Goal: Find contact information: Find specific fact

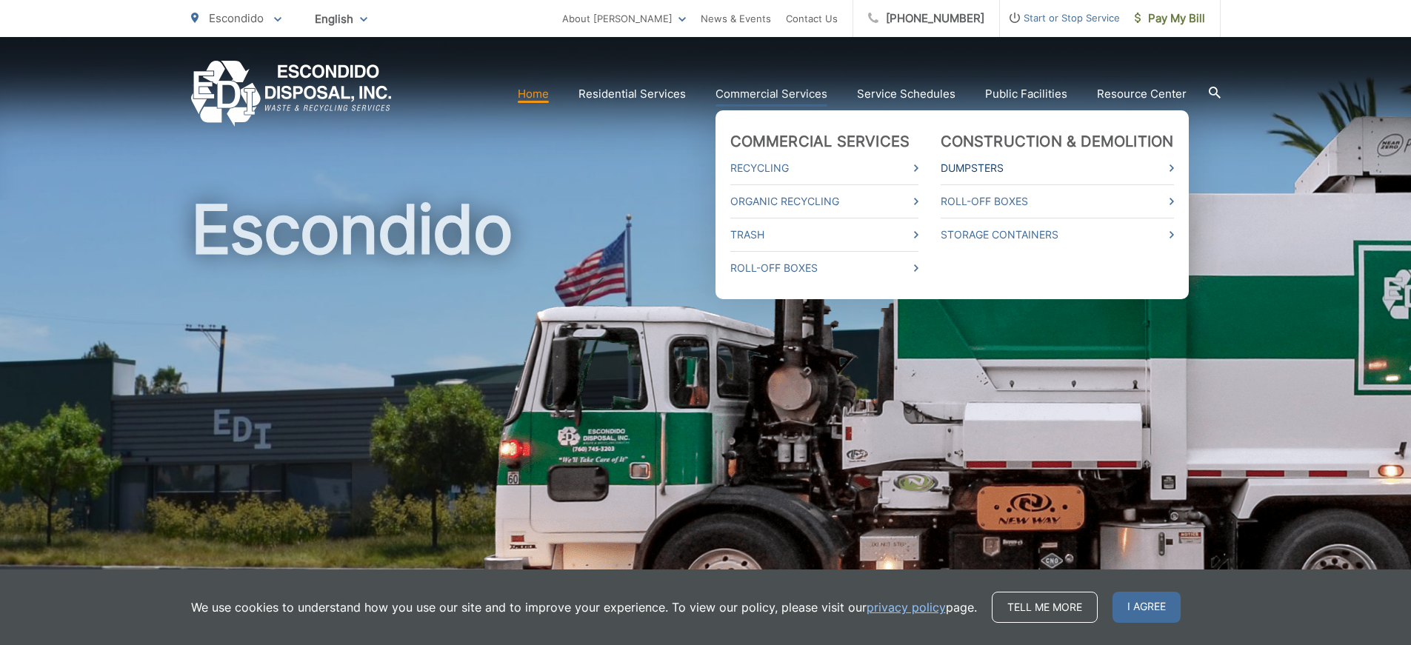
click at [974, 160] on link "Dumpsters" at bounding box center [1056, 168] width 233 height 18
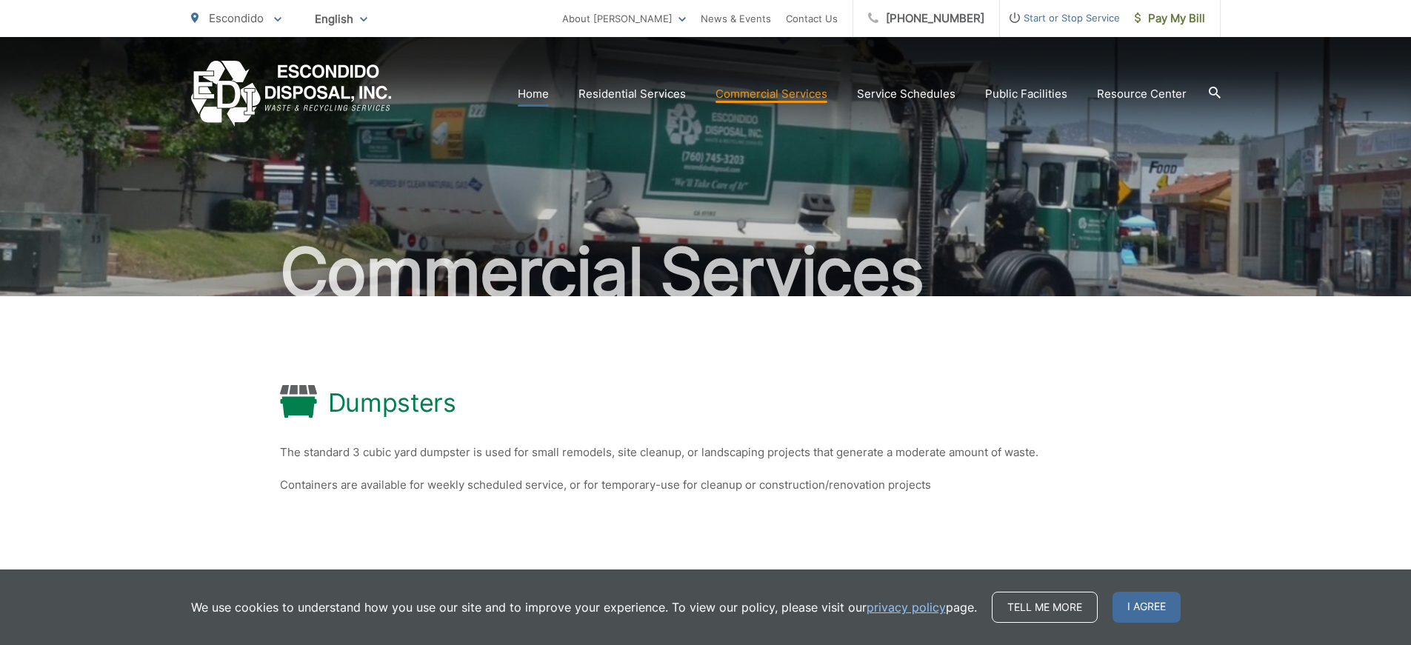
click at [538, 92] on link "Home" at bounding box center [533, 94] width 31 height 18
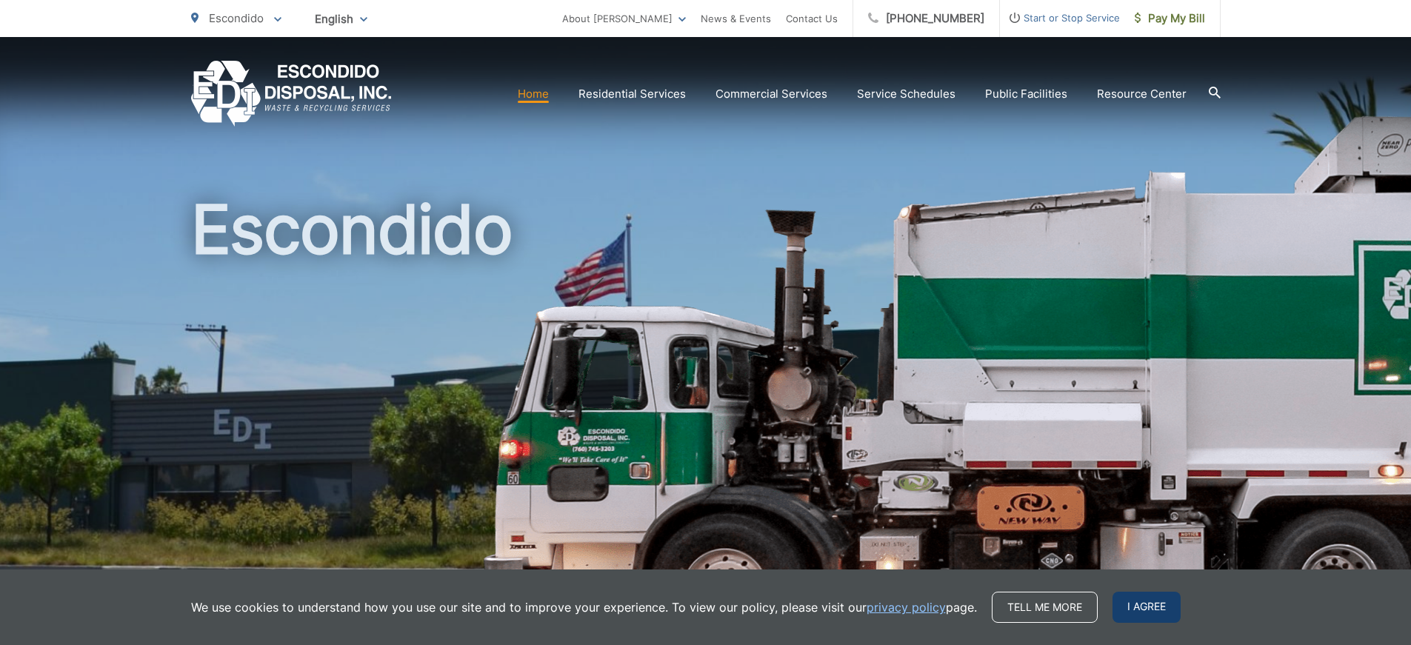
click at [1140, 609] on span "I agree" at bounding box center [1146, 607] width 68 height 31
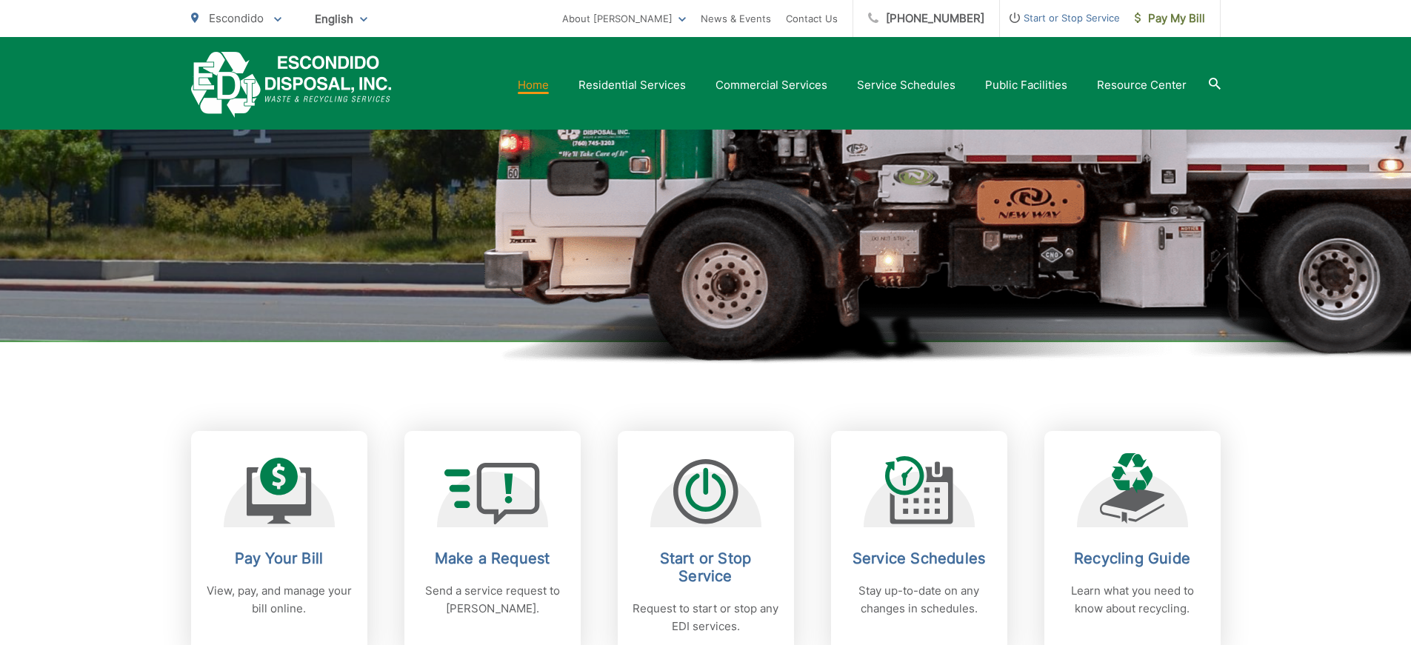
scroll to position [296, 0]
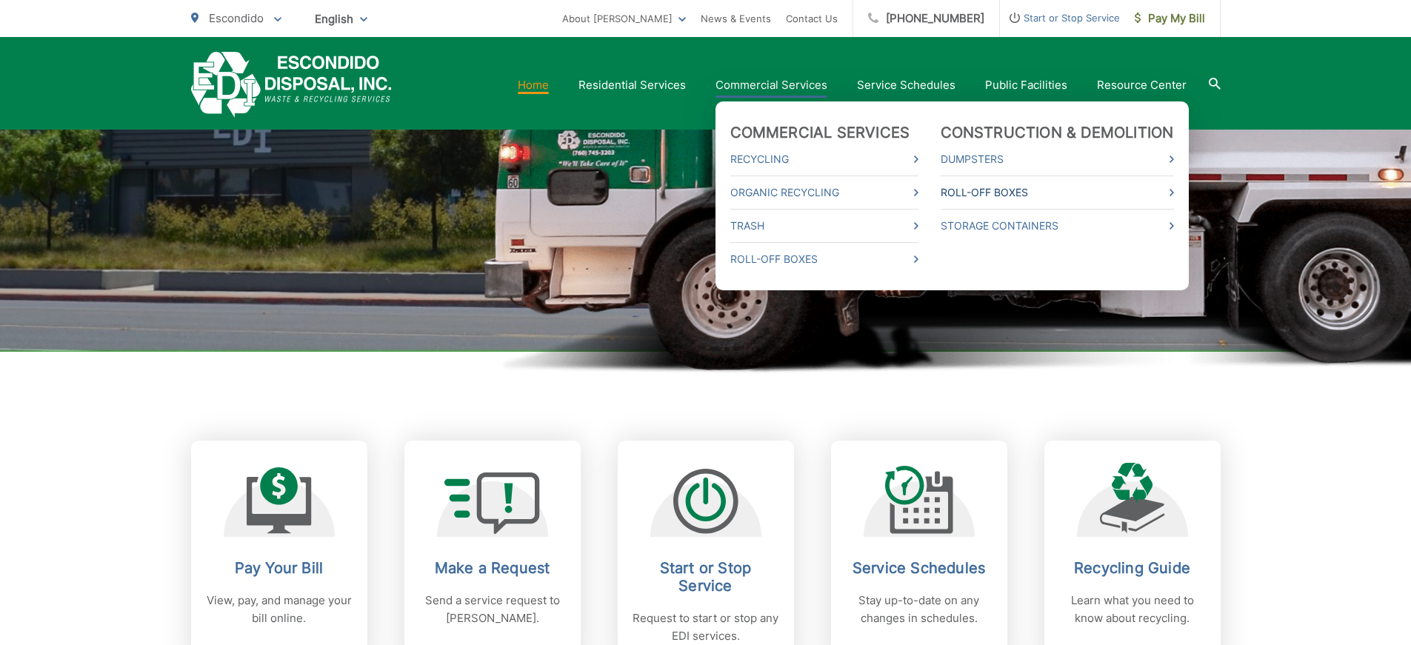
click at [969, 197] on link "Roll-Off Boxes" at bounding box center [1056, 193] width 233 height 18
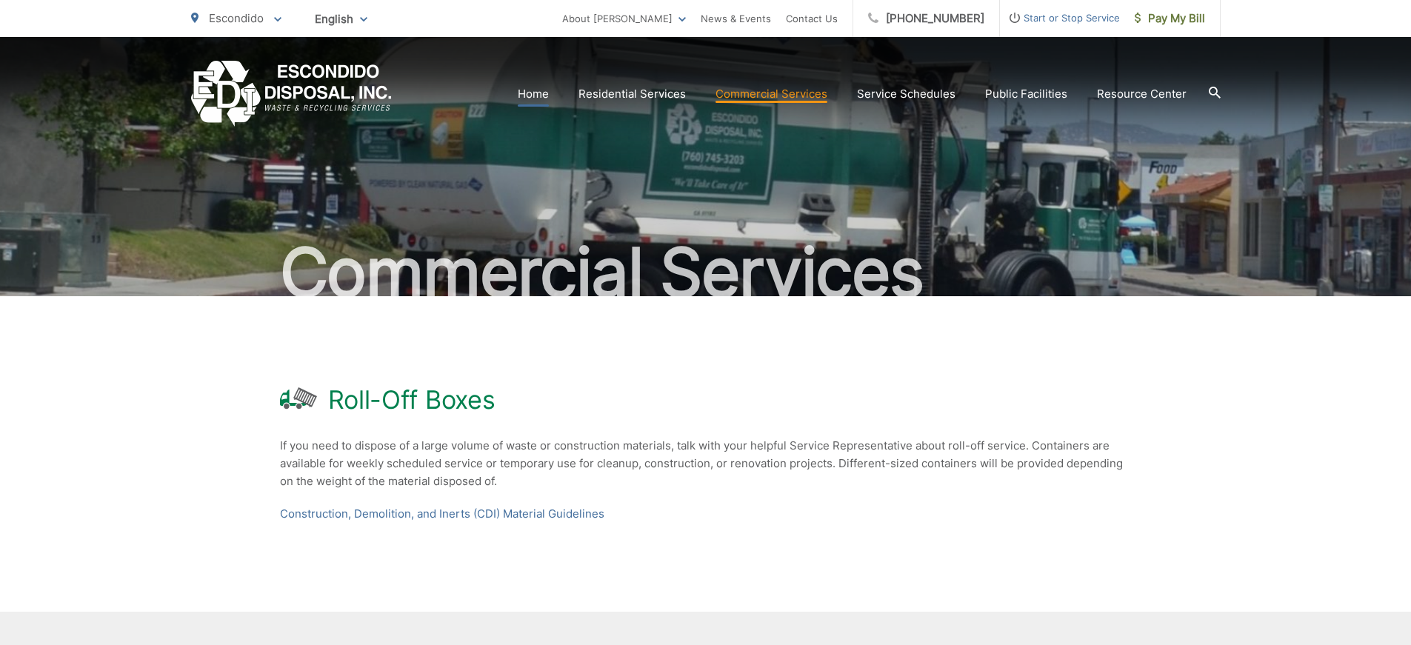
click at [549, 92] on link "Home" at bounding box center [533, 94] width 31 height 18
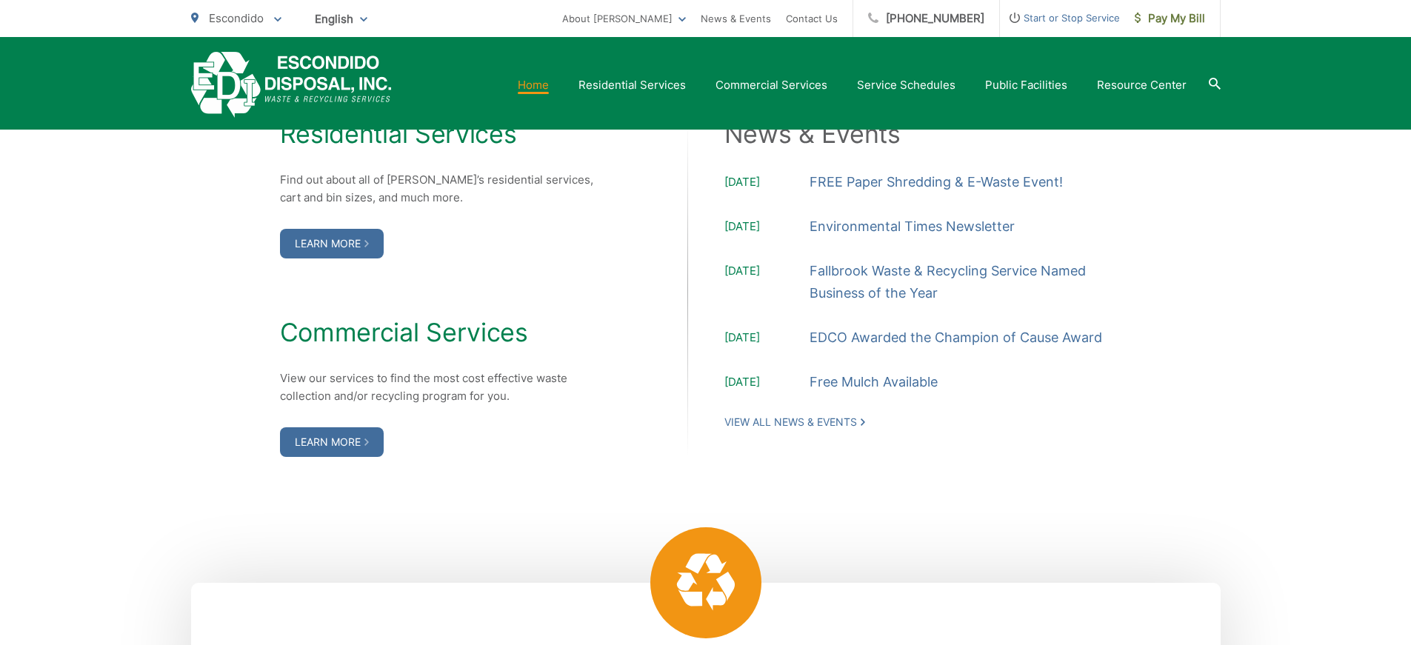
scroll to position [1629, 0]
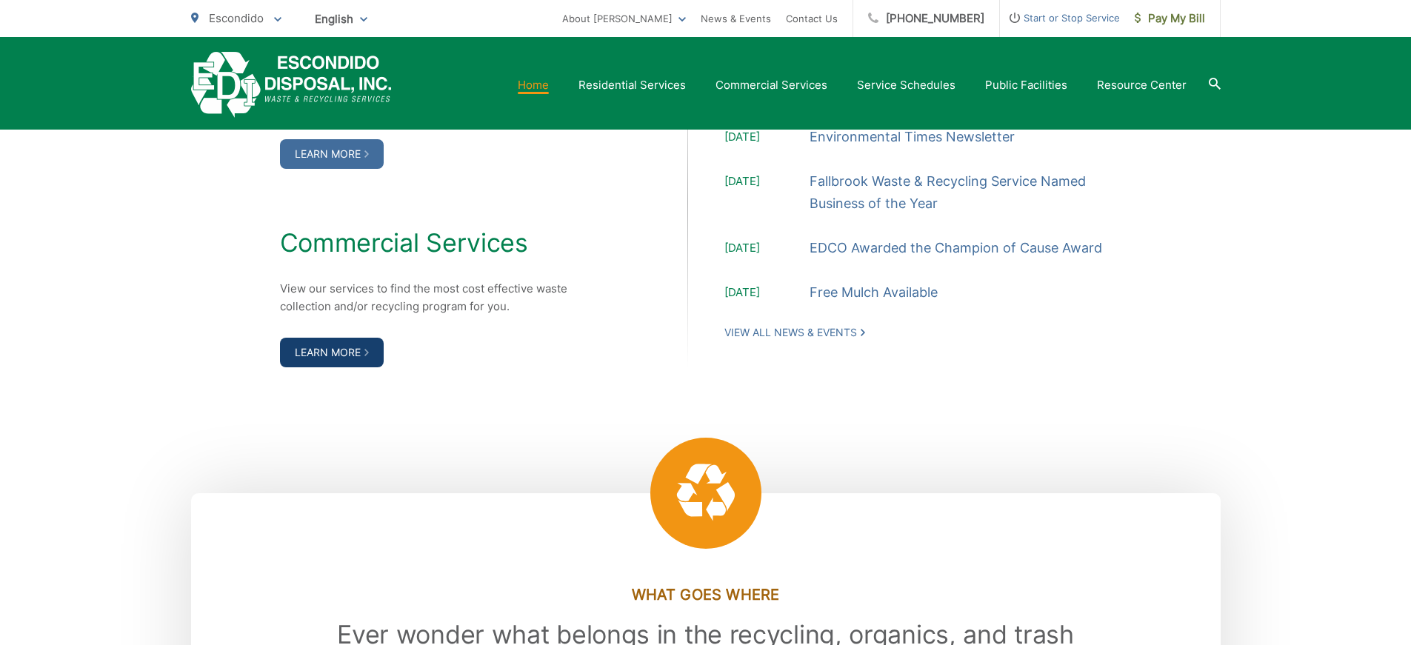
click at [361, 358] on link "Learn More" at bounding box center [332, 353] width 104 height 30
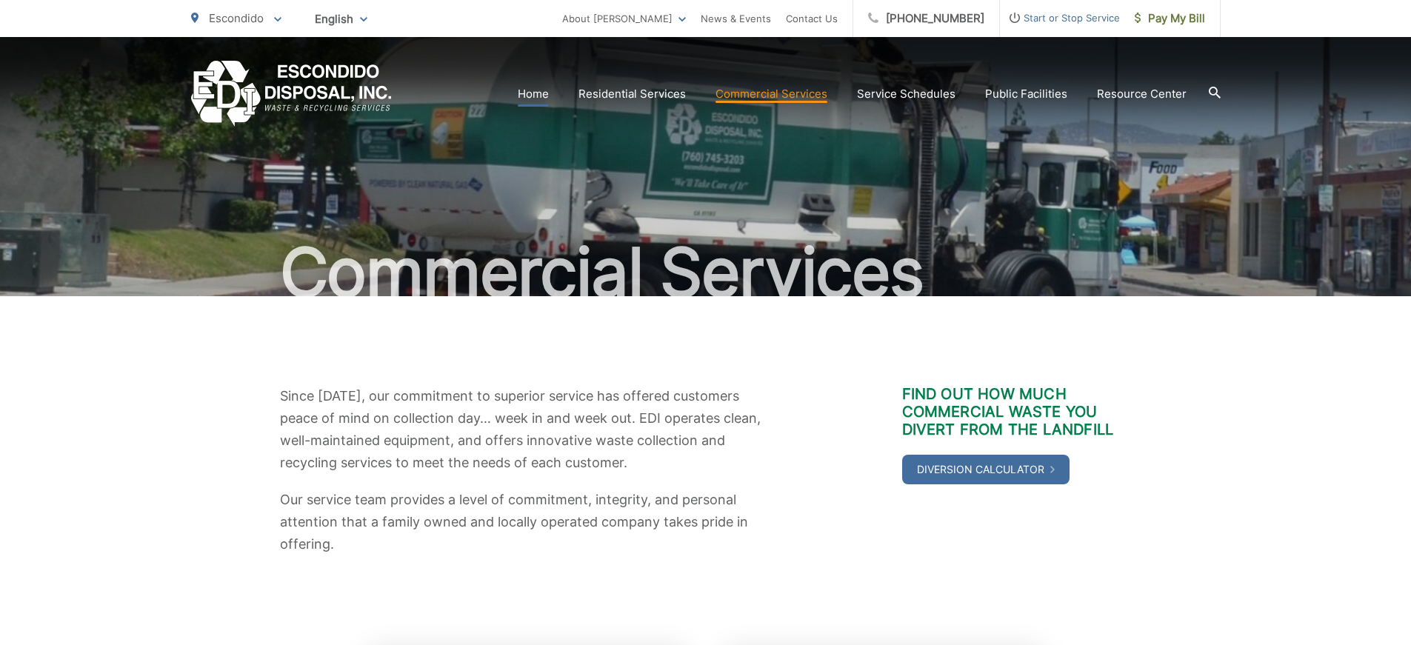
click at [527, 91] on link "Home" at bounding box center [533, 94] width 31 height 18
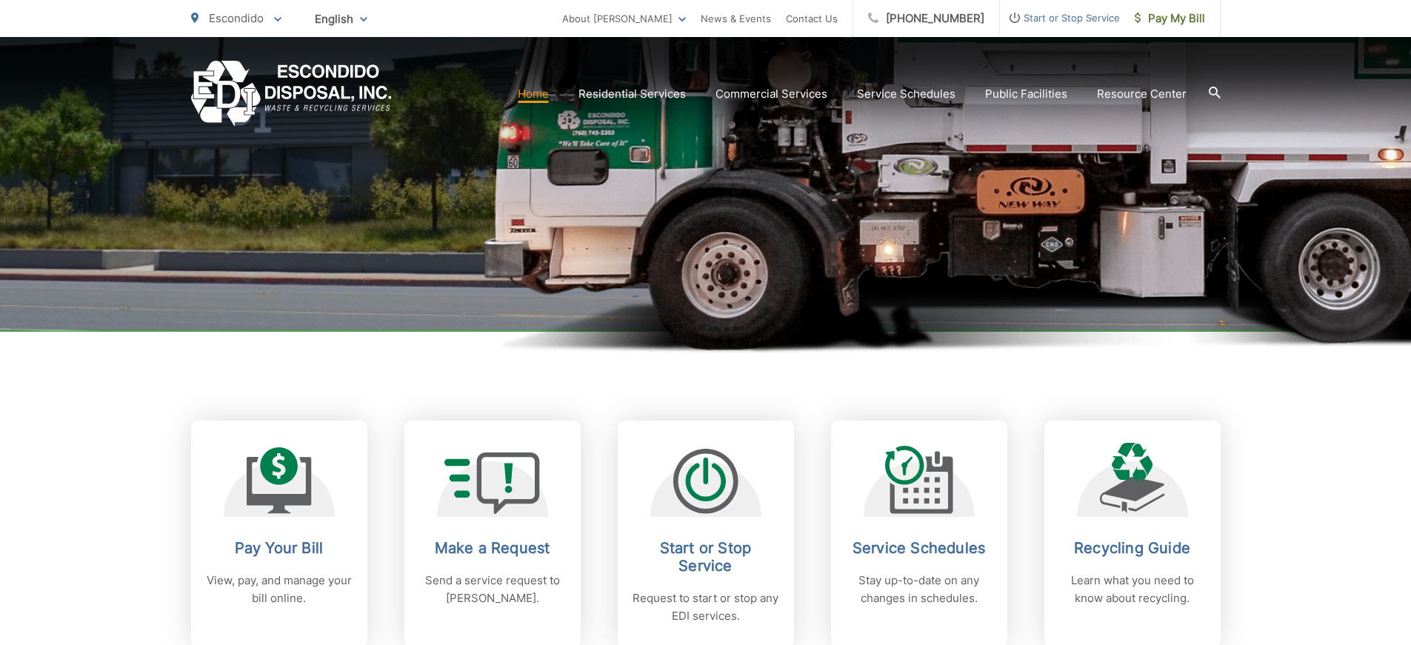
scroll to position [518, 0]
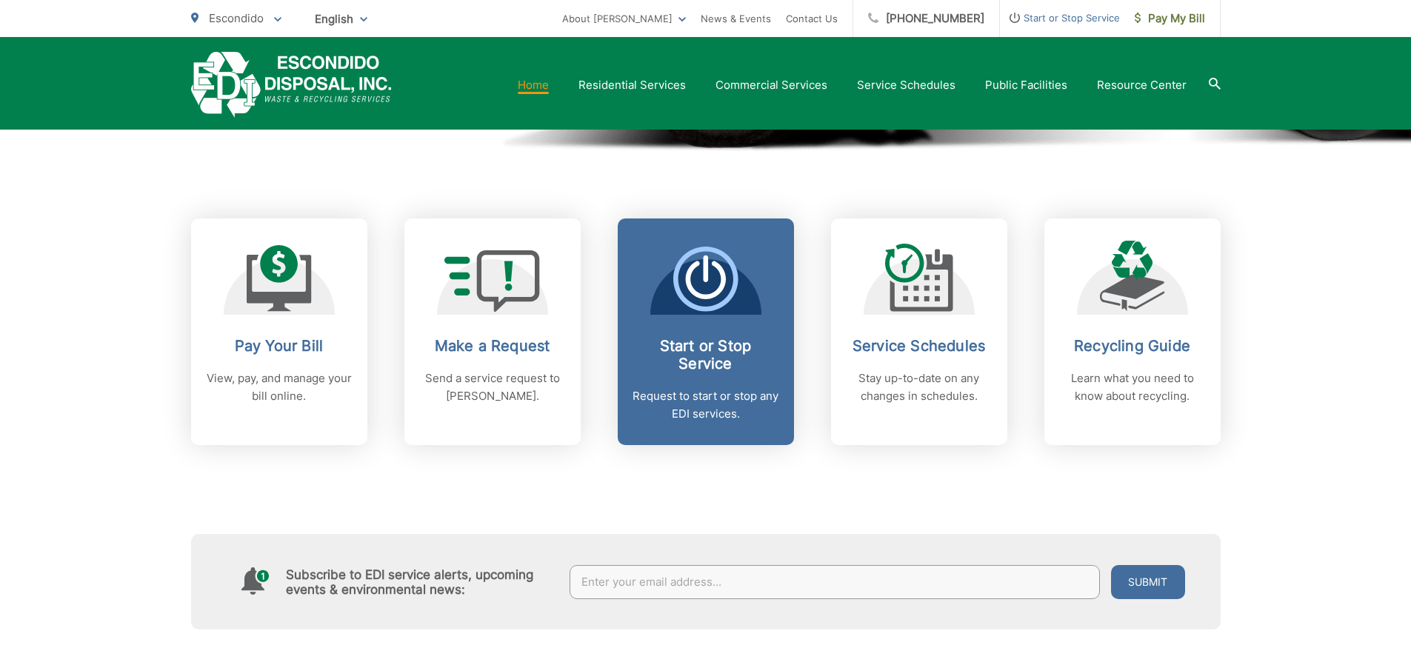
click at [727, 349] on h2 "Start or Stop Service" at bounding box center [705, 355] width 147 height 36
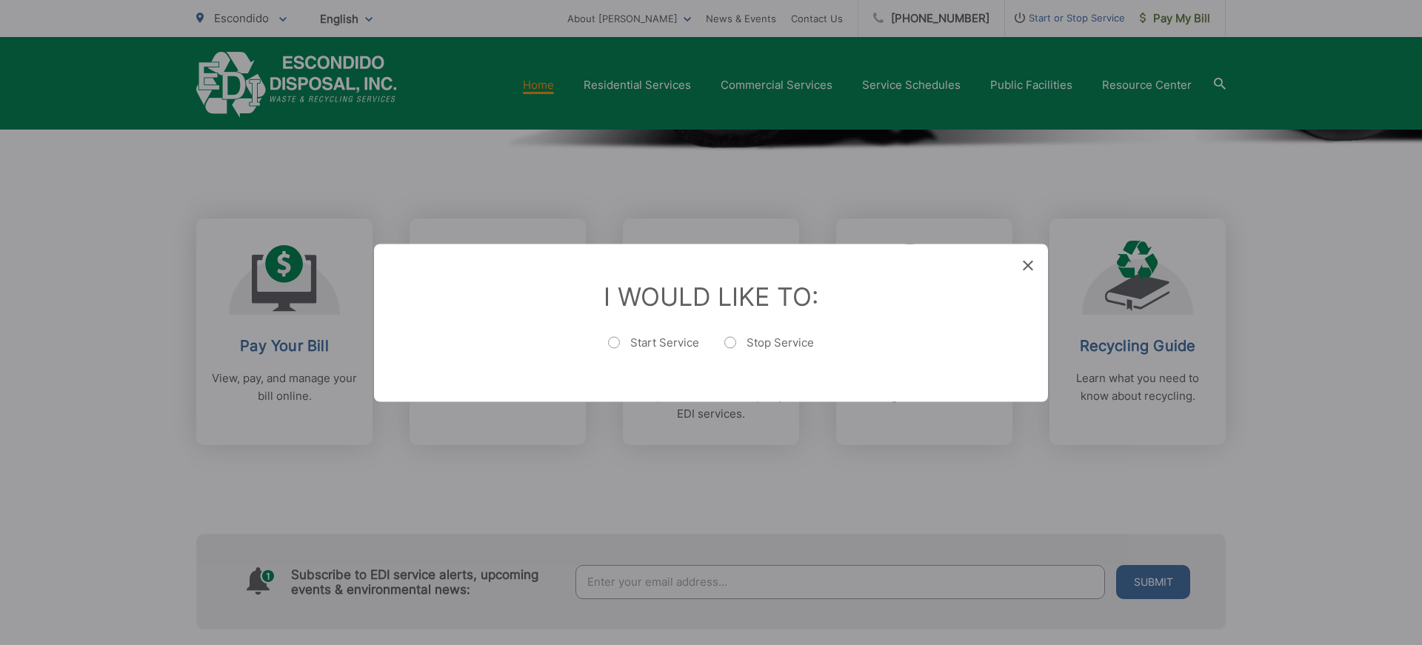
click at [1037, 261] on div "I Would Like To: Start Service Stop Service" at bounding box center [711, 323] width 674 height 158
click at [1023, 265] on icon at bounding box center [1028, 265] width 10 height 10
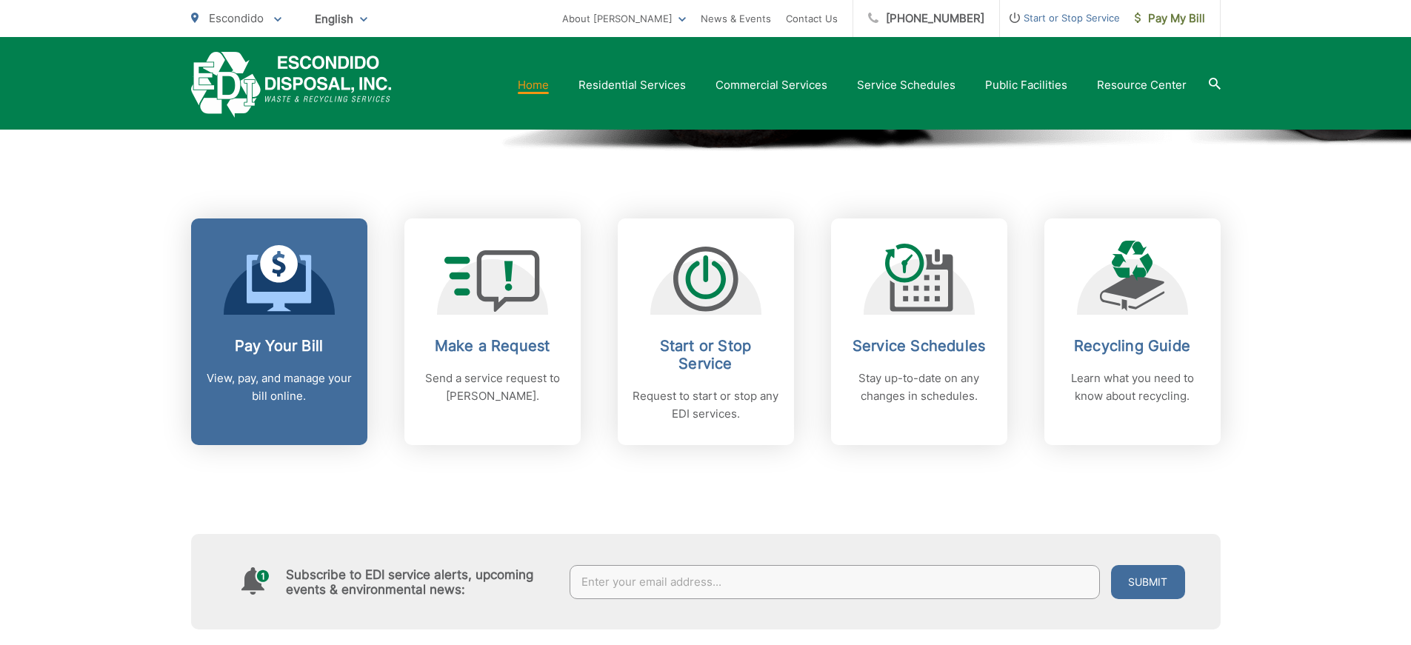
click at [263, 401] on p "View, pay, and manage your bill online." at bounding box center [279, 388] width 147 height 36
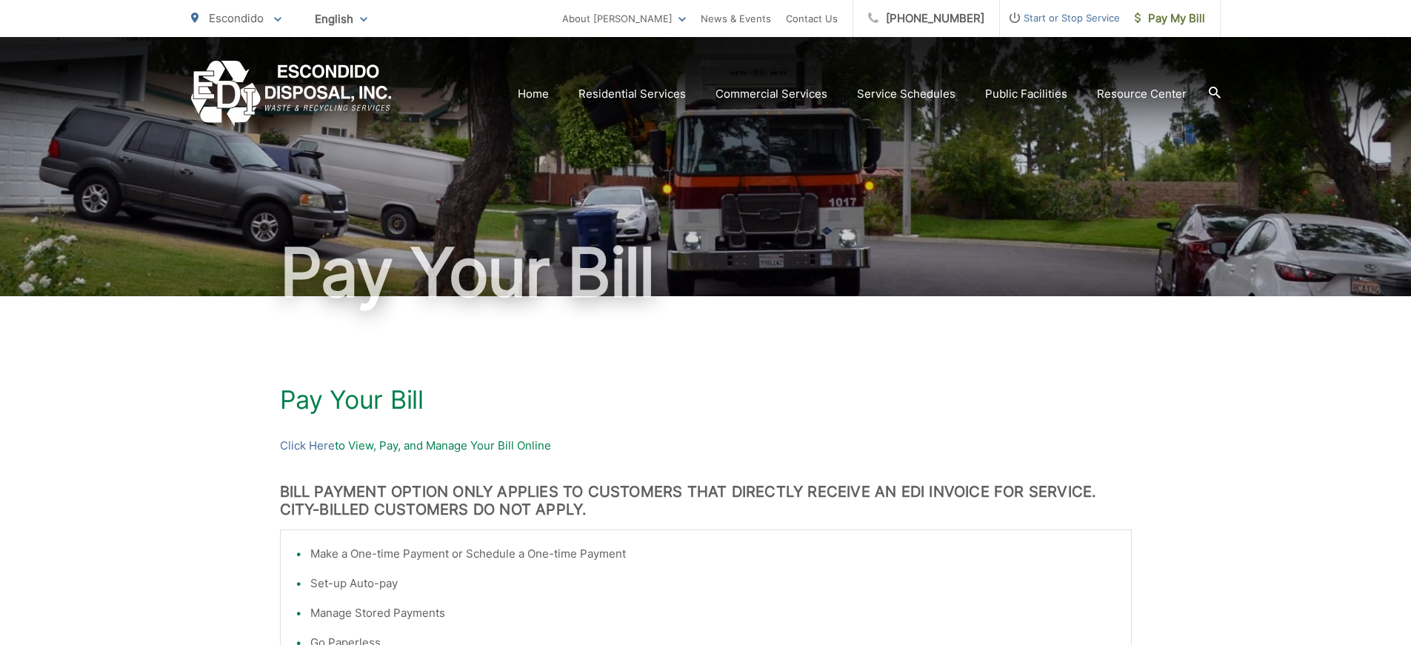
click at [515, 92] on section "Home Residential Services Curbside Pickup Recycling Organic Recycling Trash Hou…" at bounding box center [806, 94] width 829 height 28
click at [1210, 95] on icon at bounding box center [1215, 93] width 12 height 12
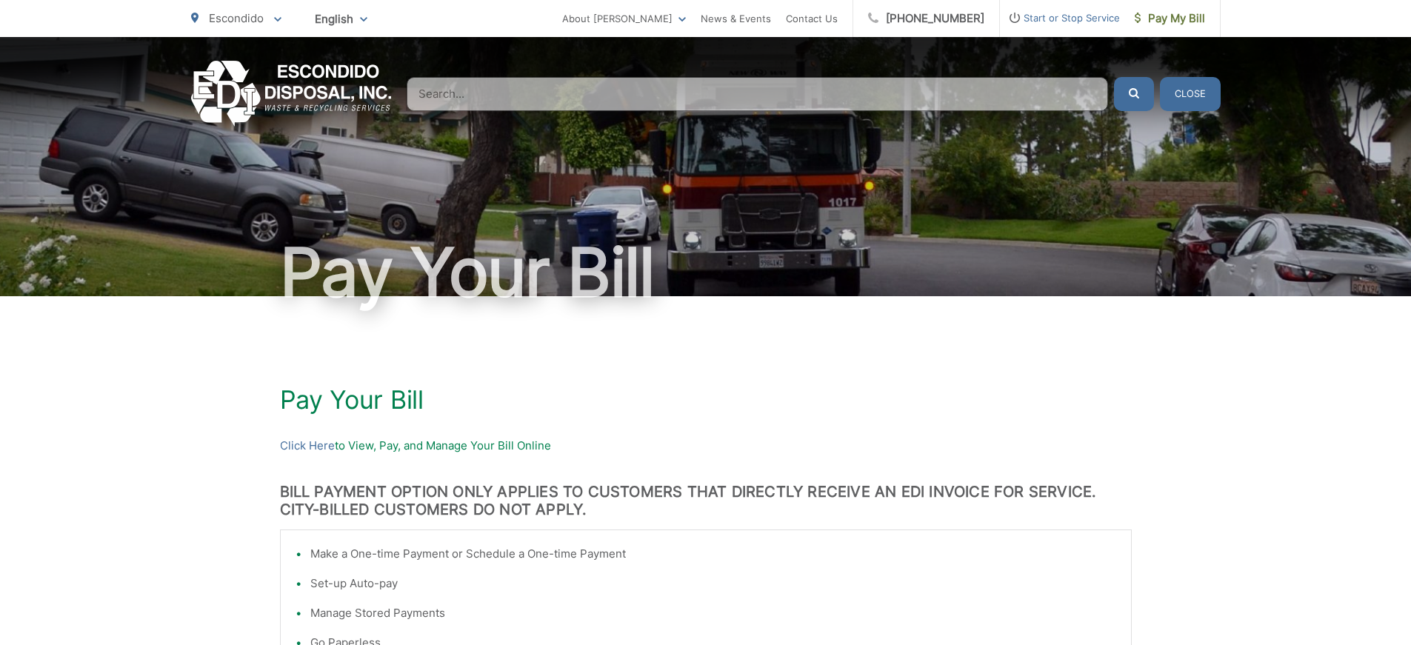
click at [482, 86] on input "Search" at bounding box center [757, 94] width 701 height 34
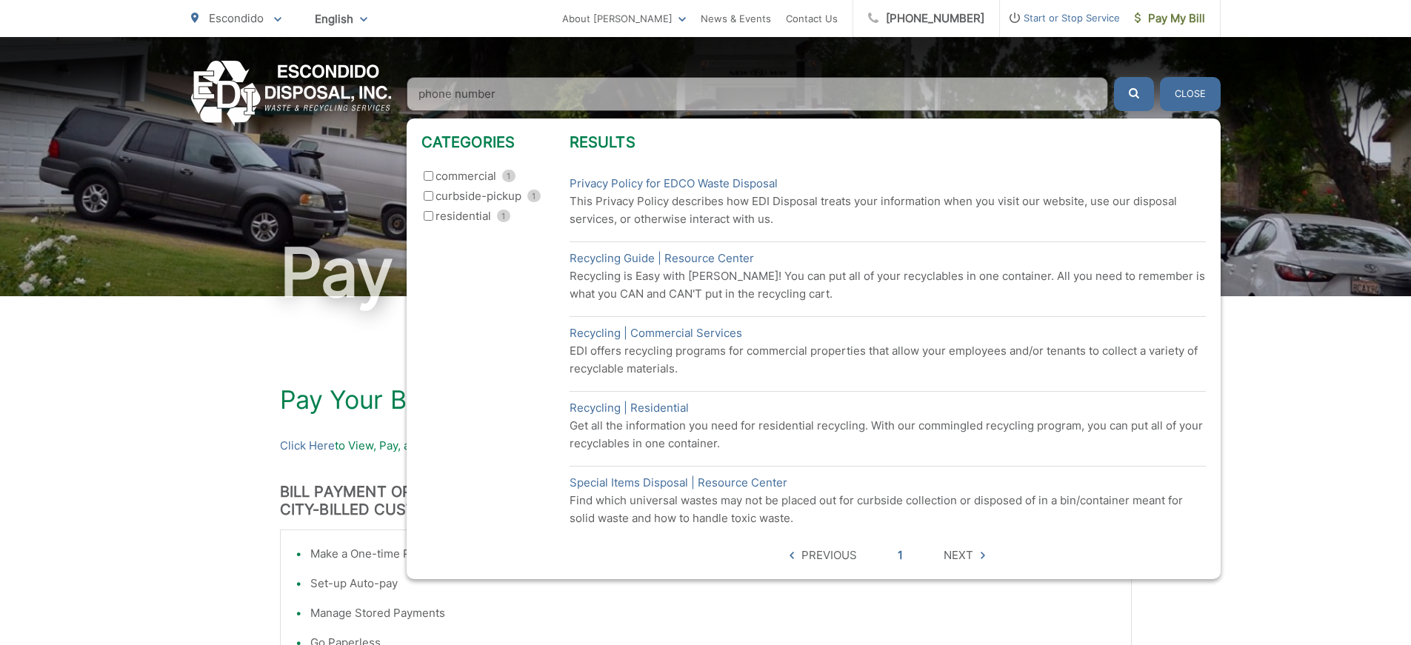
type input "phone number"
click at [1114, 77] on button "submit" at bounding box center [1134, 94] width 40 height 34
click at [428, 176] on input "commercial 1" at bounding box center [429, 176] width 10 height 10
checkbox input "true"
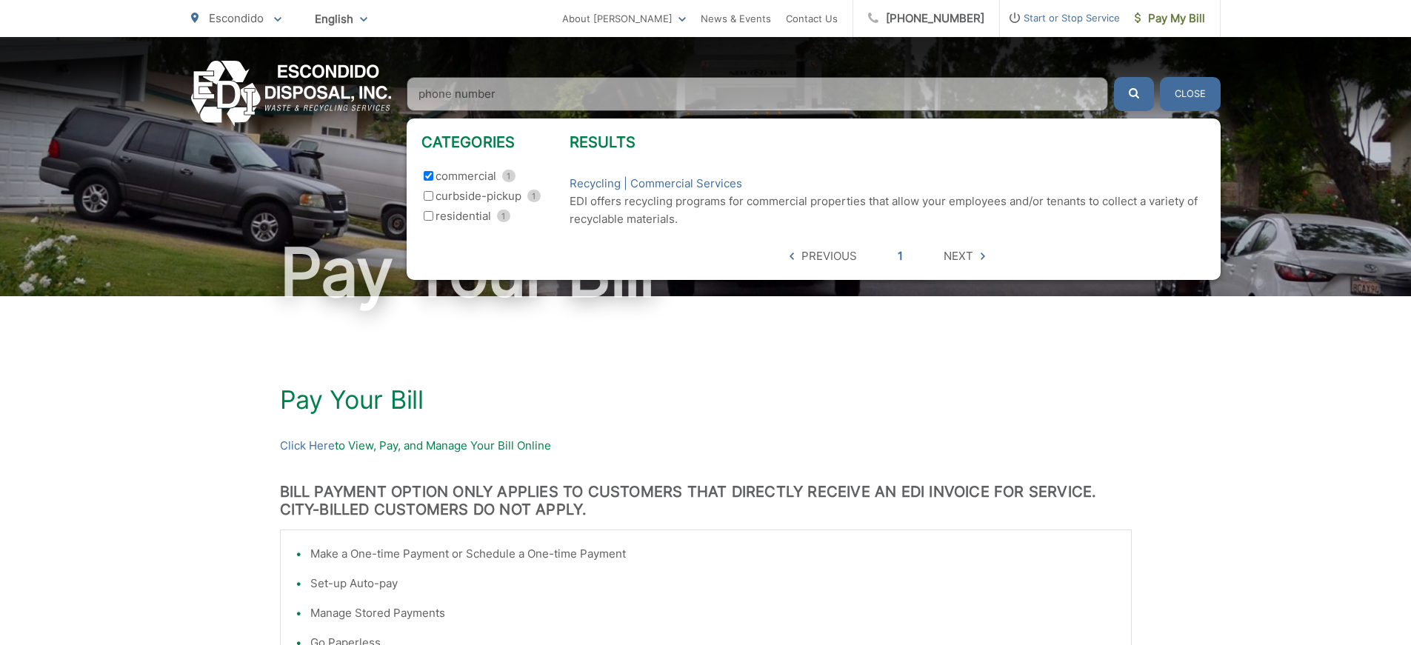
click at [1204, 101] on button "Close" at bounding box center [1190, 94] width 61 height 34
